Goal: Transaction & Acquisition: Purchase product/service

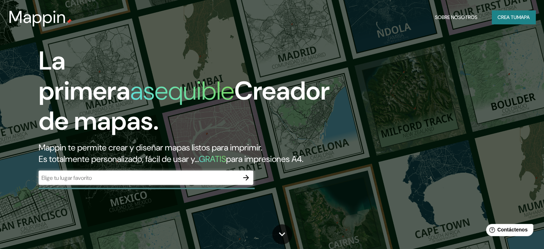
click at [505, 14] on font "Crea tu" at bounding box center [507, 17] width 19 height 6
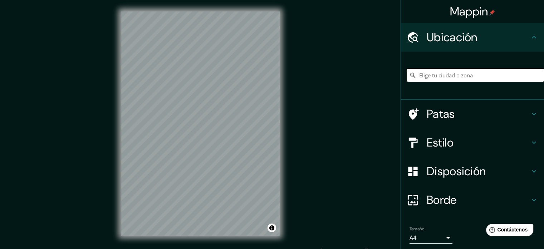
click at [446, 76] on input "Elige tu ciudad o zona" at bounding box center [475, 75] width 137 height 13
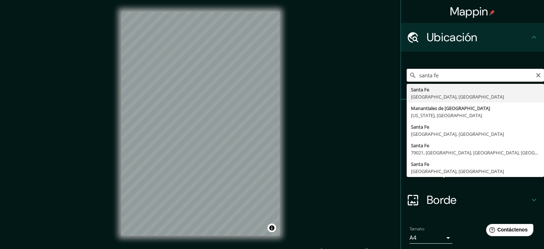
type input "[GEOGRAPHIC_DATA], [GEOGRAPHIC_DATA], [GEOGRAPHIC_DATA]"
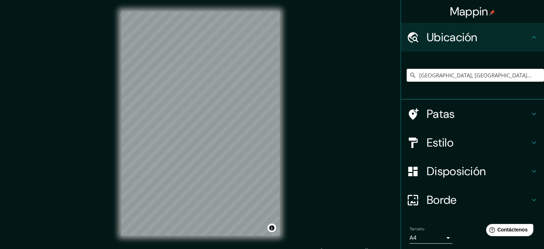
click at [470, 144] on h4 "Estilo" at bounding box center [478, 142] width 103 height 14
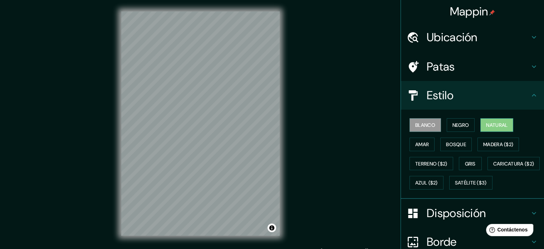
click at [502, 125] on font "Natural" at bounding box center [496, 125] width 21 height 6
click at [453, 122] on font "Negro" at bounding box center [461, 125] width 17 height 6
click at [425, 119] on button "Blanco" at bounding box center [425, 125] width 31 height 14
click at [419, 142] on font "Amar" at bounding box center [422, 144] width 14 height 6
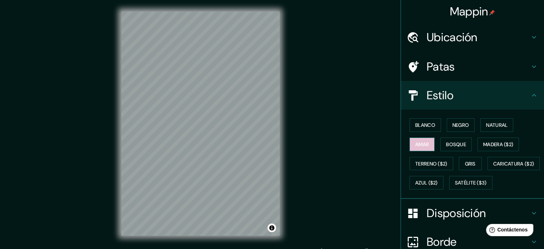
click at [418, 142] on font "Amar" at bounding box center [422, 144] width 14 height 6
click at [448, 137] on button "Bosque" at bounding box center [455, 144] width 31 height 14
click at [489, 141] on font "Madera ($2)" at bounding box center [498, 144] width 30 height 6
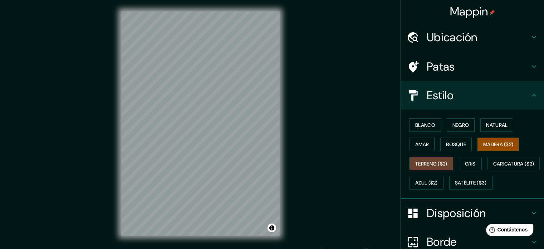
click at [428, 165] on font "Terreno ($2)" at bounding box center [431, 163] width 32 height 6
click at [465, 159] on font "Gris" at bounding box center [470, 163] width 11 height 9
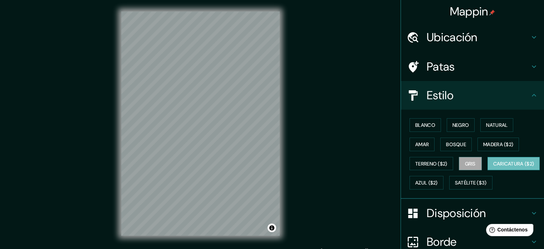
click at [493, 167] on font "Caricatura ($2)" at bounding box center [513, 163] width 41 height 6
click at [438, 180] on font "Azul ($2)" at bounding box center [426, 183] width 23 height 6
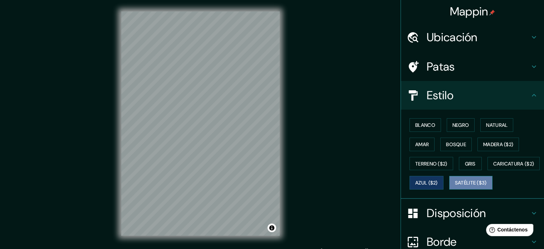
click at [455, 187] on font "Satélite ($3)" at bounding box center [471, 182] width 32 height 9
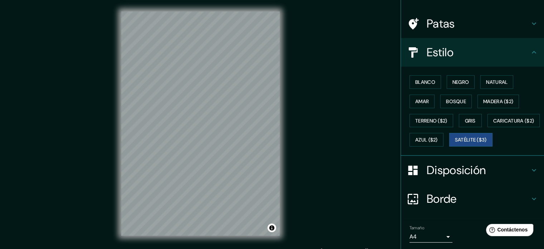
scroll to position [72, 0]
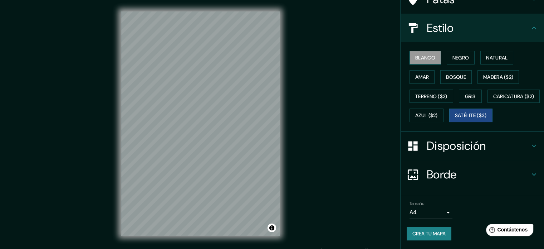
click at [432, 51] on button "Blanco" at bounding box center [425, 58] width 31 height 14
click at [428, 182] on font "Borde" at bounding box center [442, 174] width 30 height 15
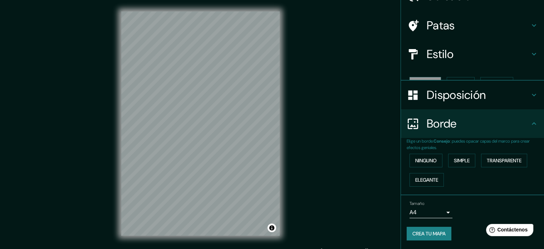
scroll to position [29, 0]
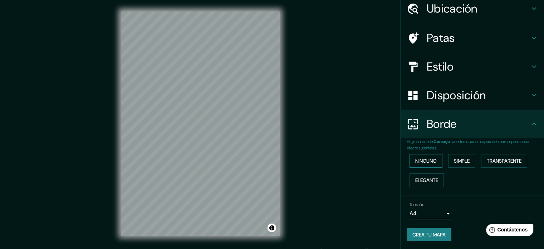
click at [431, 160] on font "Ninguno" at bounding box center [425, 160] width 21 height 6
click at [454, 161] on font "Simple" at bounding box center [462, 160] width 16 height 6
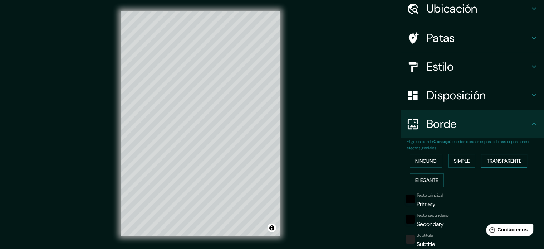
click at [493, 162] on font "Transparente" at bounding box center [504, 160] width 35 height 6
click at [432, 179] on font "Elegante" at bounding box center [426, 180] width 23 height 6
click at [426, 161] on font "Ninguno" at bounding box center [425, 160] width 21 height 6
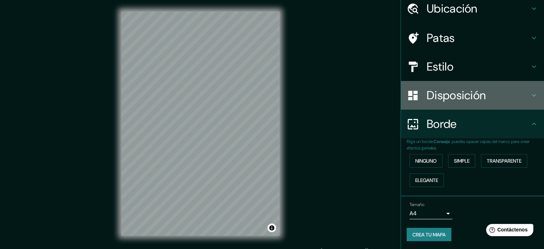
click at [448, 94] on font "Disposición" at bounding box center [456, 95] width 59 height 15
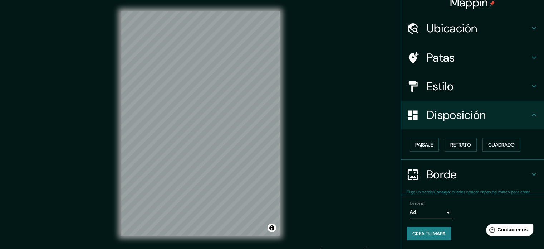
scroll to position [9, 0]
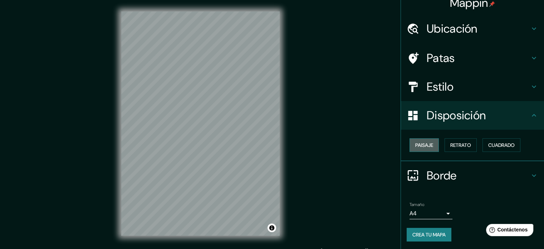
click at [416, 141] on font "Paisaje" at bounding box center [424, 144] width 18 height 9
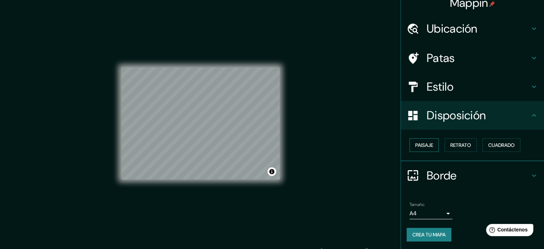
click at [416, 141] on font "Paisaje" at bounding box center [424, 144] width 18 height 9
click at [454, 144] on font "Retrato" at bounding box center [460, 145] width 21 height 6
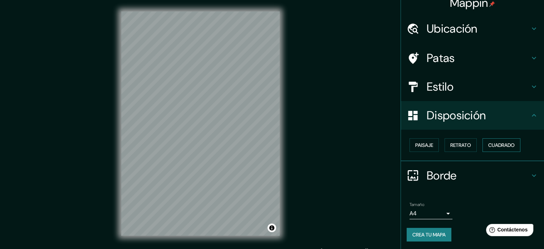
click at [493, 142] on font "Cuadrado" at bounding box center [501, 145] width 26 height 6
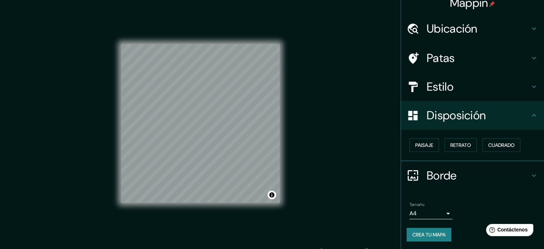
click at [474, 144] on div "Paisaje Retrato Cuadrado" at bounding box center [475, 144] width 137 height 19
click at [458, 143] on font "Retrato" at bounding box center [460, 145] width 21 height 6
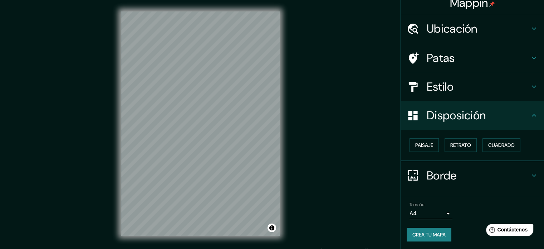
click at [445, 87] on font "Estilo" at bounding box center [440, 86] width 27 height 15
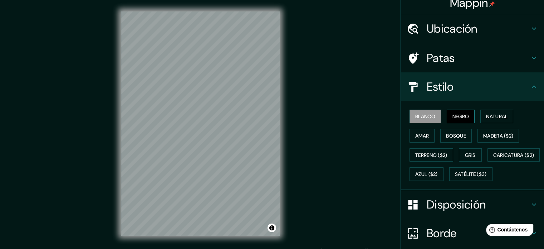
click at [458, 114] on font "Negro" at bounding box center [461, 116] width 17 height 6
click at [428, 115] on font "Blanco" at bounding box center [425, 116] width 20 height 6
click at [447, 114] on button "Negro" at bounding box center [461, 116] width 28 height 14
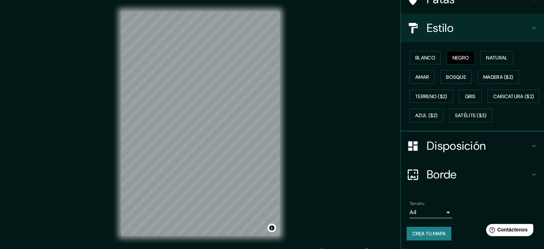
scroll to position [84, 0]
click at [434, 213] on body "Mappin Ubicación [GEOGRAPHIC_DATA], [GEOGRAPHIC_DATA], [GEOGRAPHIC_DATA] Patas …" at bounding box center [272, 124] width 544 height 249
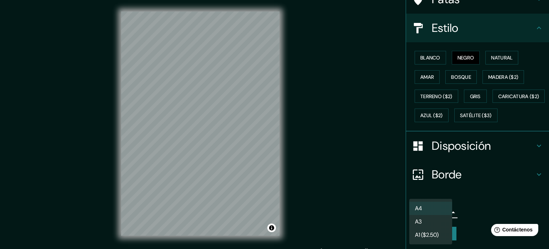
click at [470, 209] on div at bounding box center [274, 124] width 549 height 249
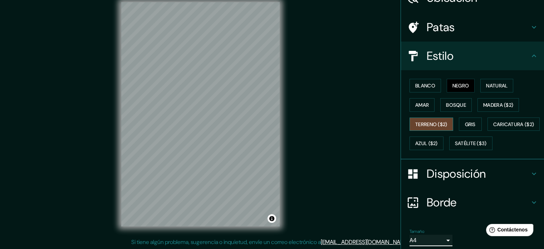
scroll to position [0, 0]
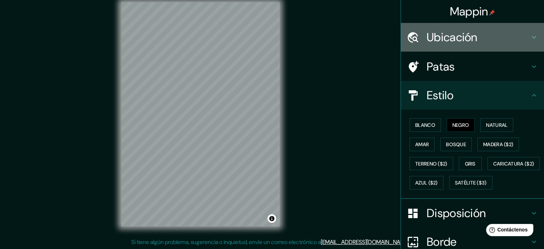
click at [509, 43] on h4 "Ubicación" at bounding box center [478, 37] width 103 height 14
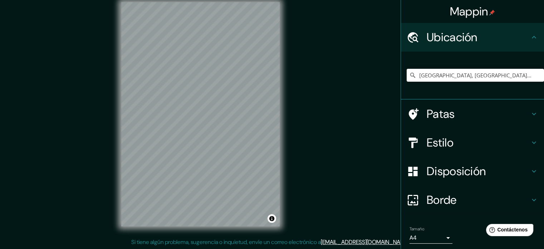
click at [478, 108] on h4 "Patas" at bounding box center [478, 114] width 103 height 14
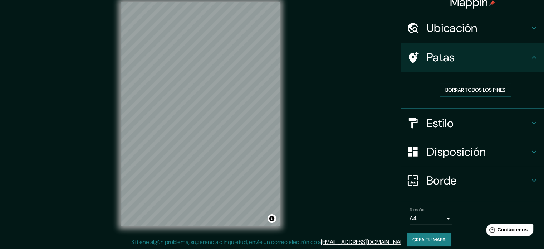
scroll to position [14, 0]
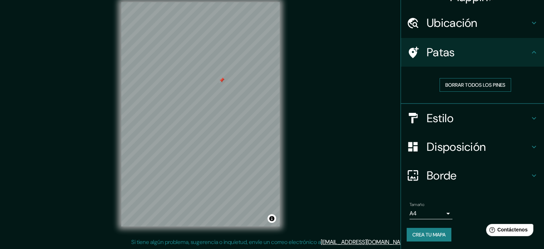
click at [473, 87] on font "Borrar todos los pines" at bounding box center [475, 85] width 60 height 6
click at [425, 233] on font "Crea tu mapa" at bounding box center [428, 234] width 33 height 6
click at [434, 231] on font "Crea tu mapa" at bounding box center [428, 234] width 33 height 6
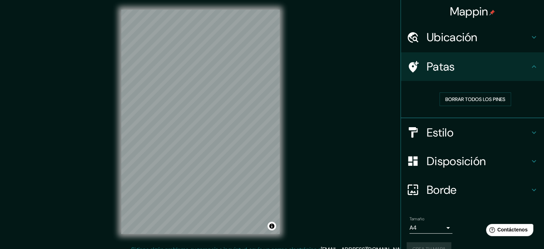
scroll to position [0, 0]
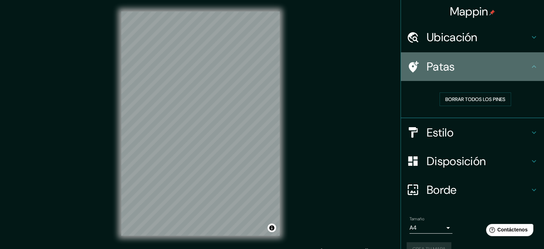
drag, startPoint x: 524, startPoint y: 64, endPoint x: 528, endPoint y: 65, distance: 3.7
click at [530, 64] on icon at bounding box center [534, 66] width 9 height 9
click at [530, 68] on icon at bounding box center [534, 66] width 9 height 9
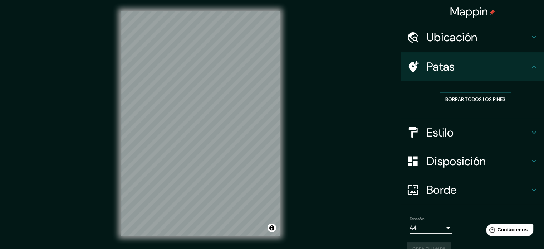
click at [530, 65] on icon at bounding box center [534, 66] width 9 height 9
click at [531, 132] on icon at bounding box center [534, 132] width 9 height 9
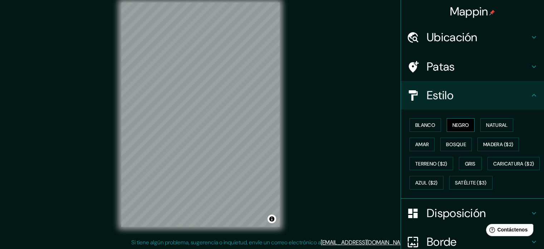
scroll to position [9, 0]
click at [501, 127] on font "Natural" at bounding box center [496, 125] width 21 height 6
click at [480, 123] on button "Natural" at bounding box center [496, 125] width 33 height 14
click at [461, 125] on font "Negro" at bounding box center [461, 125] width 17 height 6
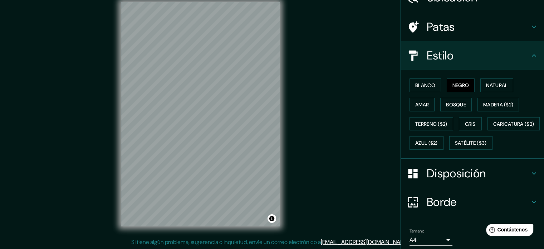
scroll to position [84, 0]
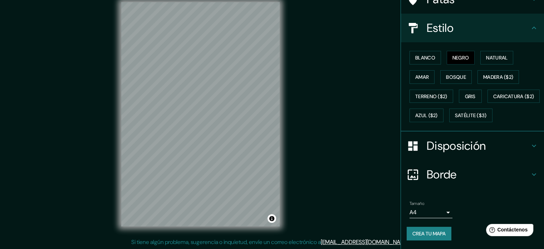
click at [430, 236] on font "Crea tu mapa" at bounding box center [428, 233] width 33 height 6
click at [430, 235] on div "Crea tu mapa" at bounding box center [473, 233] width 132 height 14
click at [425, 229] on font "Crea tu mapa" at bounding box center [428, 233] width 33 height 9
click at [425, 229] on div "Crea tu mapa" at bounding box center [473, 233] width 132 height 14
click at [376, 76] on div "Mappin Ubicación [GEOGRAPHIC_DATA], [GEOGRAPHIC_DATA], [GEOGRAPHIC_DATA] Patas …" at bounding box center [272, 120] width 544 height 258
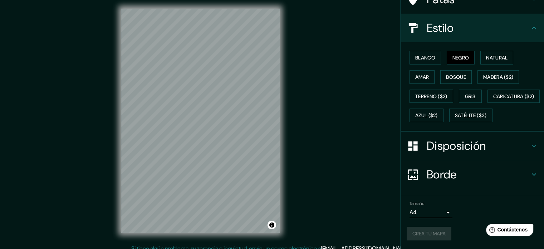
scroll to position [0, 0]
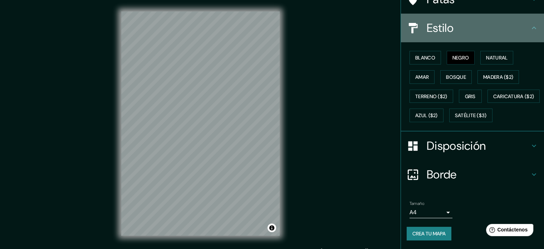
click at [530, 24] on icon at bounding box center [534, 28] width 9 height 9
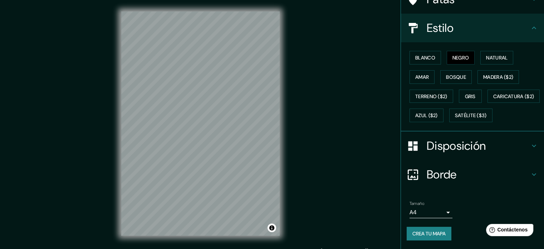
scroll to position [9, 0]
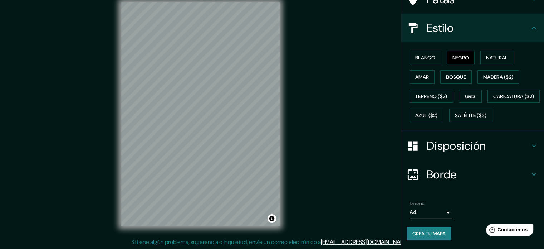
click at [434, 232] on font "Crea tu mapa" at bounding box center [428, 233] width 33 height 6
click at [434, 231] on div "Crea tu mapa" at bounding box center [473, 233] width 132 height 14
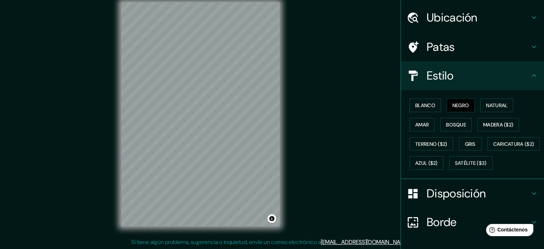
scroll to position [84, 0]
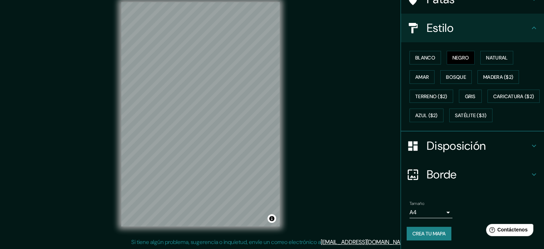
click at [433, 233] on font "Crea tu mapa" at bounding box center [428, 233] width 33 height 6
click at [433, 233] on div "Crea tu mapa" at bounding box center [473, 233] width 132 height 14
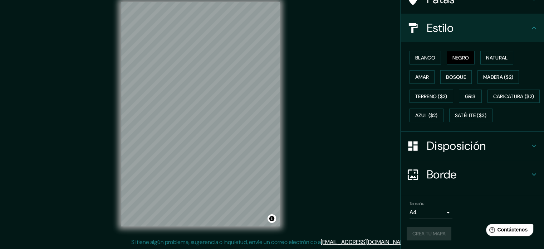
click at [433, 233] on div "Crea tu mapa" at bounding box center [473, 233] width 132 height 14
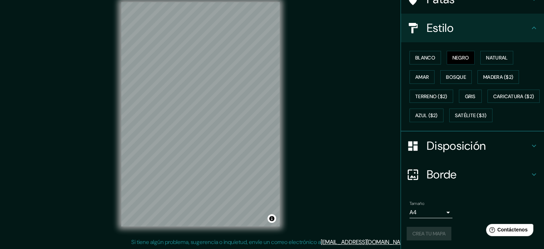
click at [433, 233] on div "Crea tu mapa" at bounding box center [473, 233] width 132 height 14
click at [432, 233] on div "Crea tu mapa" at bounding box center [473, 233] width 132 height 14
click at [365, 242] on font "[EMAIL_ADDRESS][DOMAIN_NAME]" at bounding box center [365, 242] width 88 height 8
click at [395, 37] on div "Mappin Ubicación [GEOGRAPHIC_DATA], [GEOGRAPHIC_DATA], [GEOGRAPHIC_DATA] Patas …" at bounding box center [272, 120] width 544 height 258
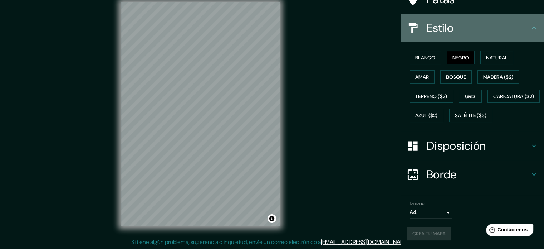
click at [530, 24] on icon at bounding box center [534, 28] width 9 height 9
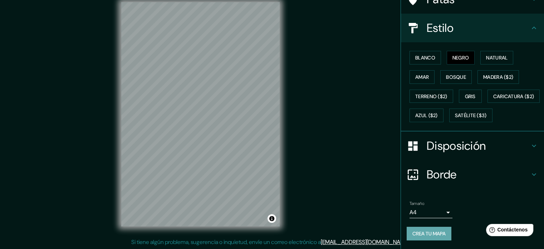
click at [439, 238] on button "Crea tu mapa" at bounding box center [429, 233] width 45 height 14
click at [439, 238] on div "Crea tu mapa" at bounding box center [473, 233] width 132 height 14
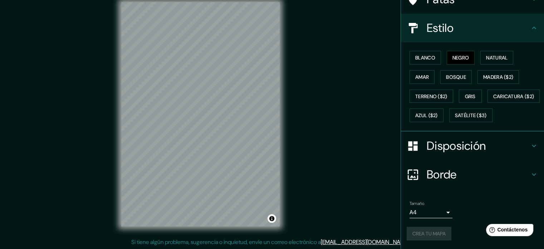
click at [439, 238] on div "Crea tu mapa" at bounding box center [473, 233] width 132 height 14
click at [438, 236] on div "Crea tu mapa" at bounding box center [473, 233] width 132 height 14
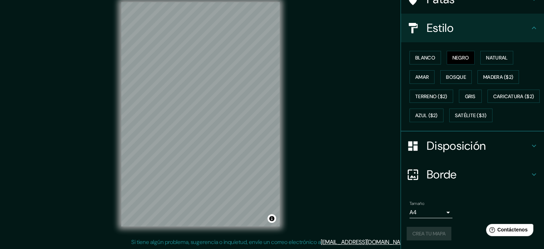
click at [438, 236] on div "Crea tu mapa" at bounding box center [473, 233] width 132 height 14
